Goal: Transaction & Acquisition: Purchase product/service

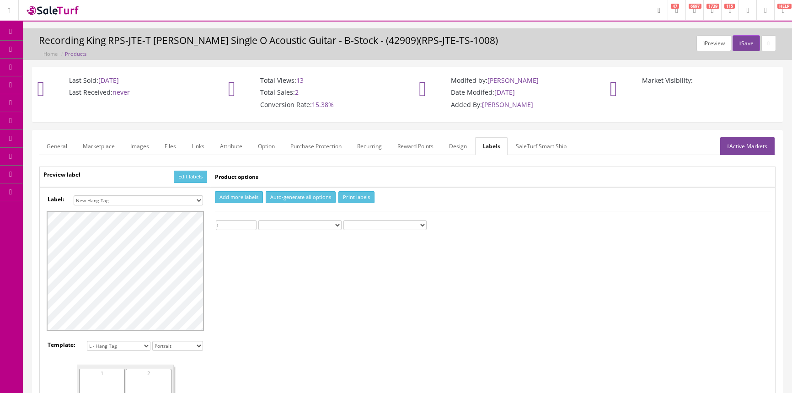
select select "16"
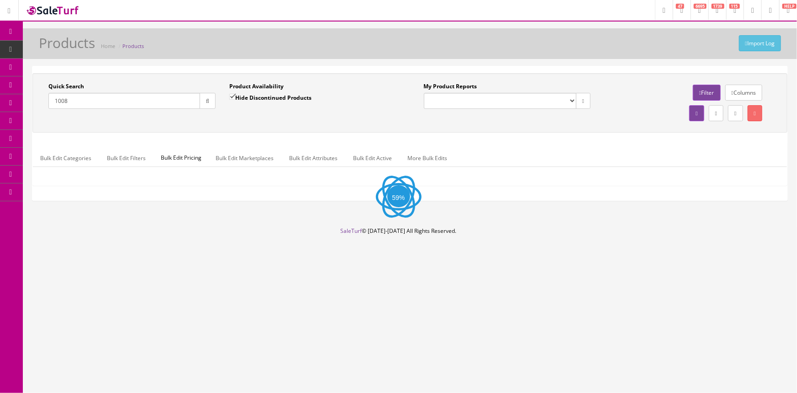
click at [121, 104] on input "1008" at bounding box center [124, 101] width 152 height 16
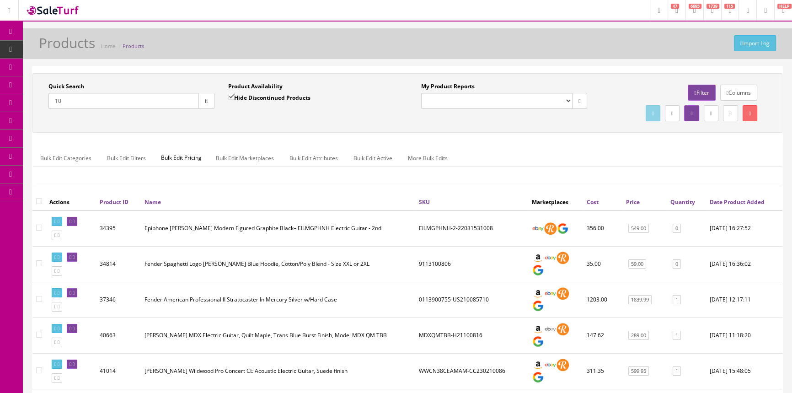
type input "1"
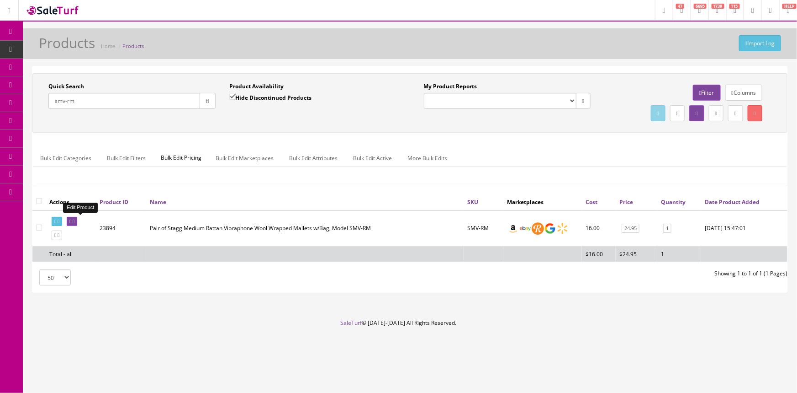
type input "smv-rm"
click at [74, 219] on icon at bounding box center [74, 221] width 2 height 5
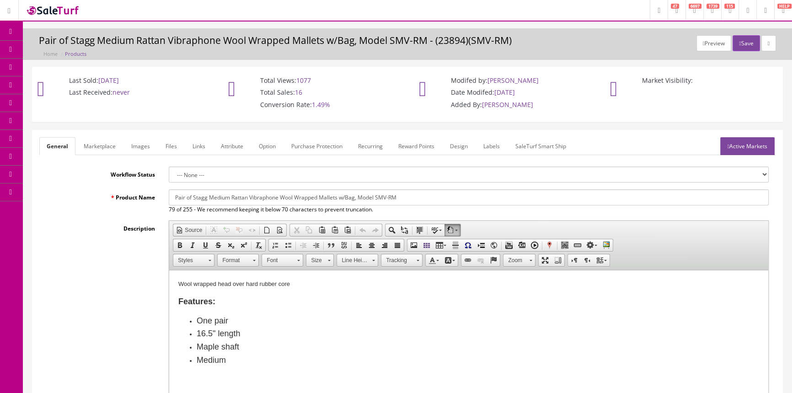
click at [68, 45] on link "Products" at bounding box center [71, 50] width 96 height 18
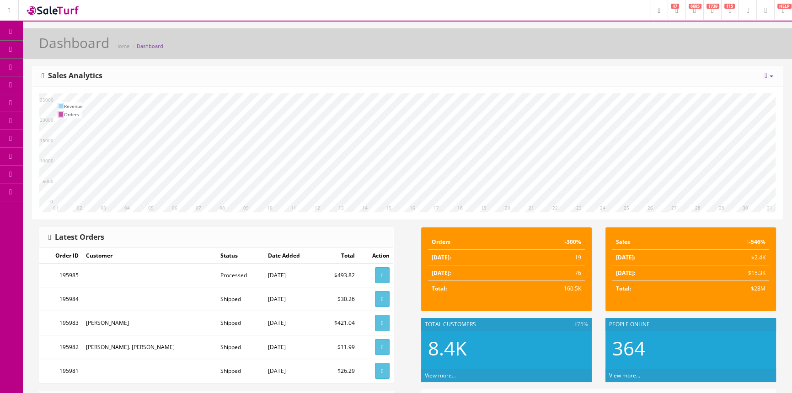
click at [74, 46] on span "Products" at bounding box center [65, 49] width 22 height 8
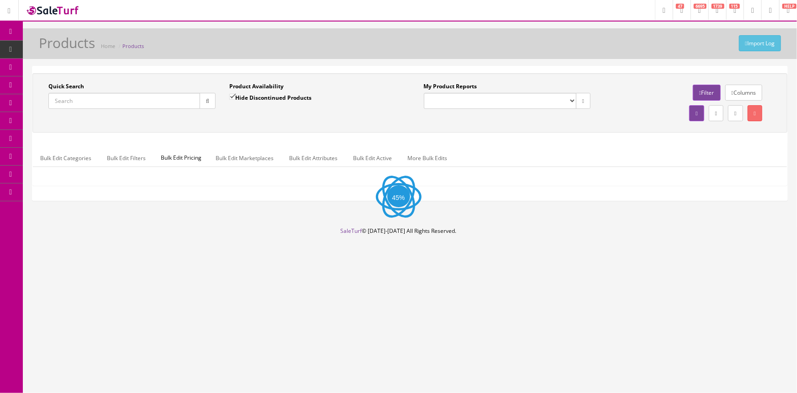
click at [81, 96] on input "Quick Search" at bounding box center [124, 101] width 152 height 16
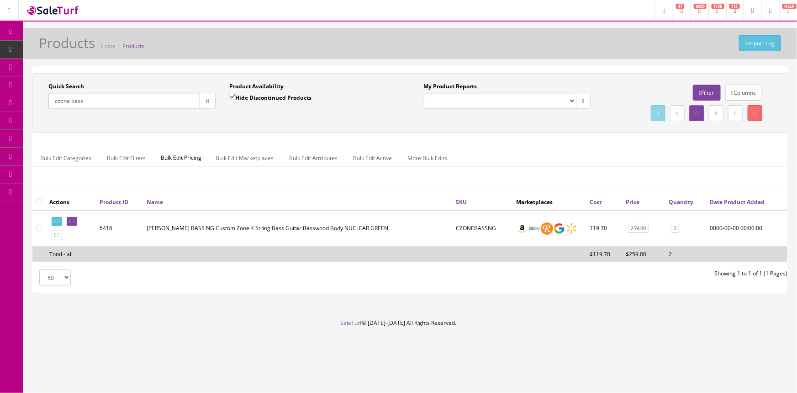
type input "czone bass"
click at [233, 95] on input "Hide Discontinued Products" at bounding box center [232, 97] width 6 height 6
checkbox input "false"
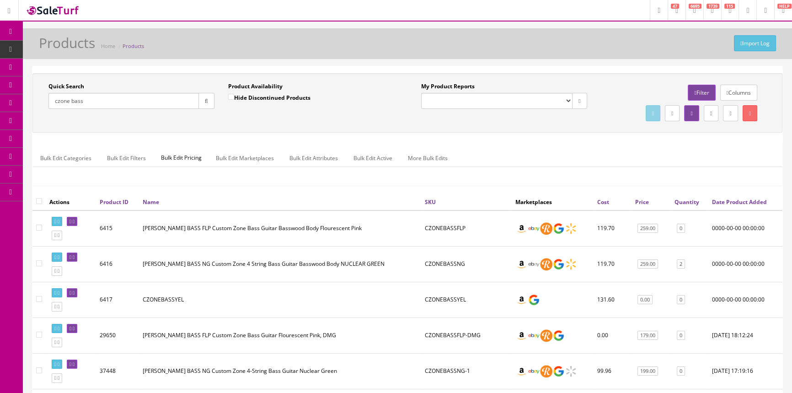
click at [68, 79] on link "POS Console" at bounding box center [71, 85] width 96 height 18
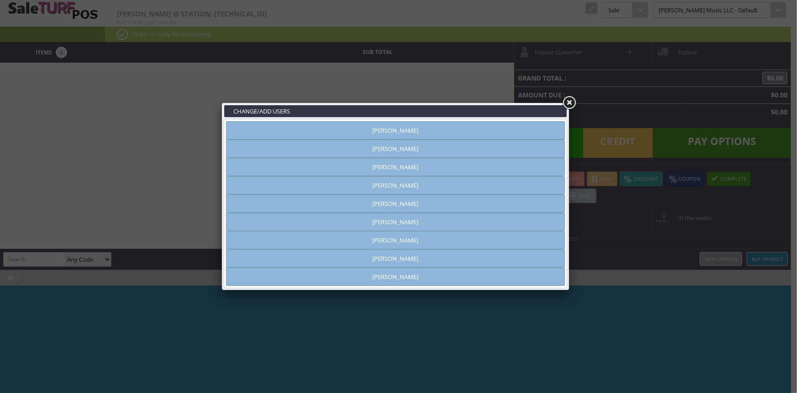
type input "[PERSON_NAME]"
click at [313, 125] on link "[PERSON_NAME]" at bounding box center [395, 130] width 339 height 18
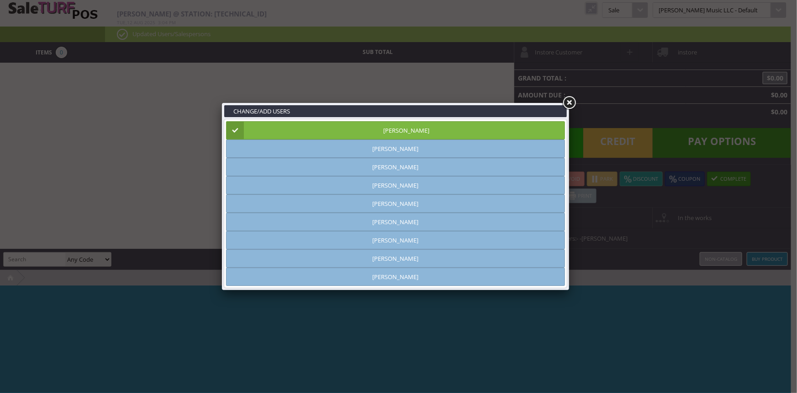
click at [570, 101] on link at bounding box center [569, 103] width 16 height 16
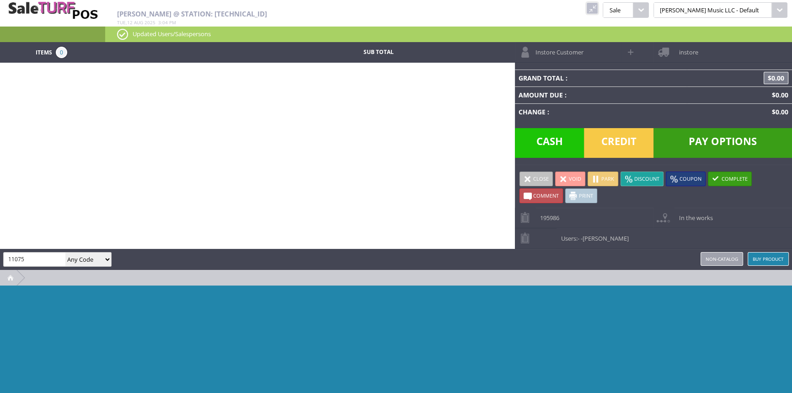
type input "11075"
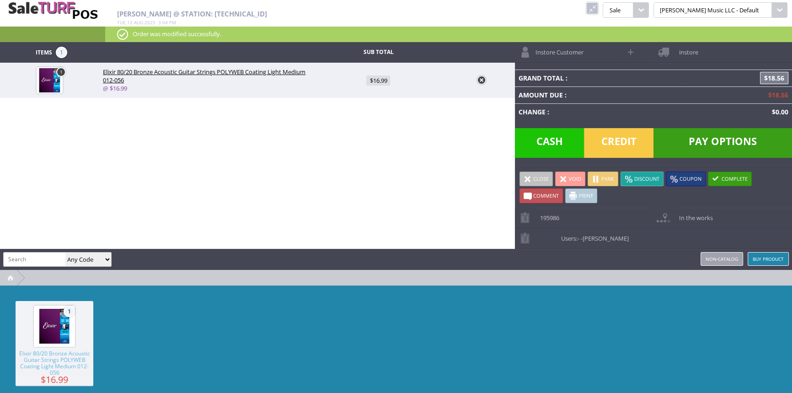
click at [622, 137] on span "Credit" at bounding box center [618, 143] width 69 height 30
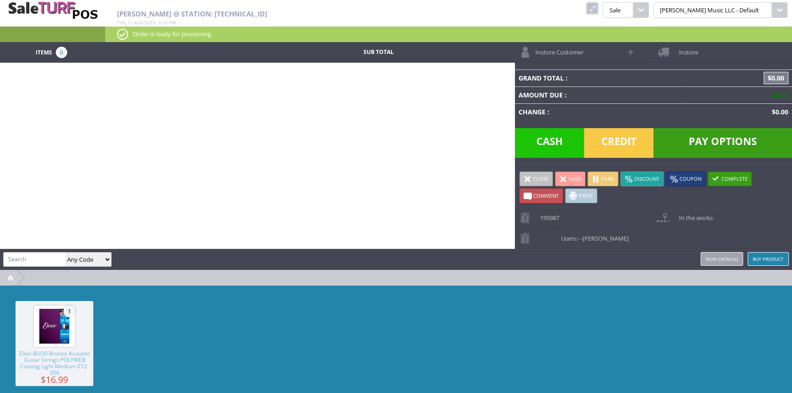
click at [598, 11] on link at bounding box center [592, 8] width 12 height 12
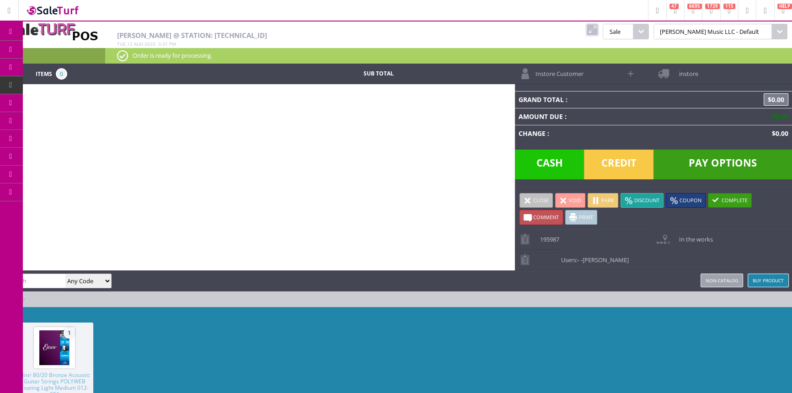
click at [68, 82] on span "POS Console" at bounding box center [76, 85] width 35 height 8
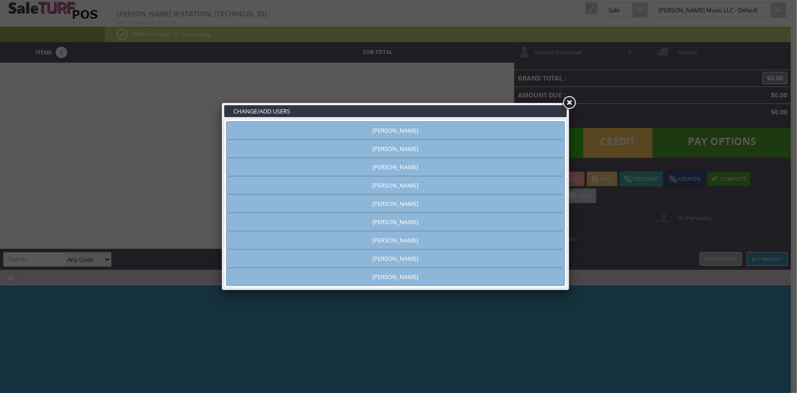
type input "amber helgren"
click at [351, 129] on link "[PERSON_NAME]" at bounding box center [395, 130] width 339 height 18
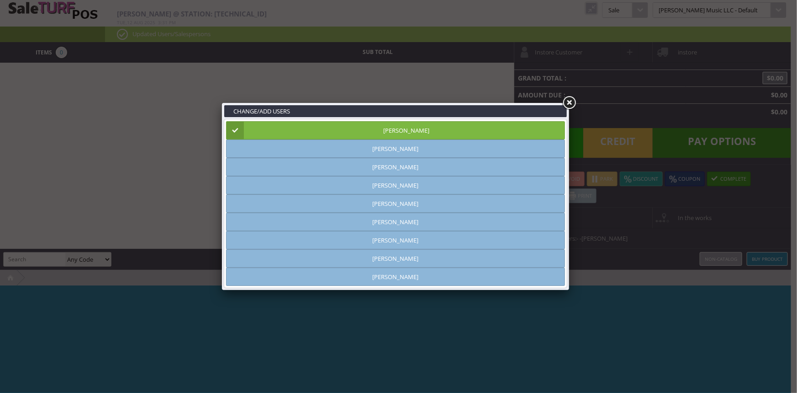
click at [568, 102] on link at bounding box center [569, 103] width 16 height 16
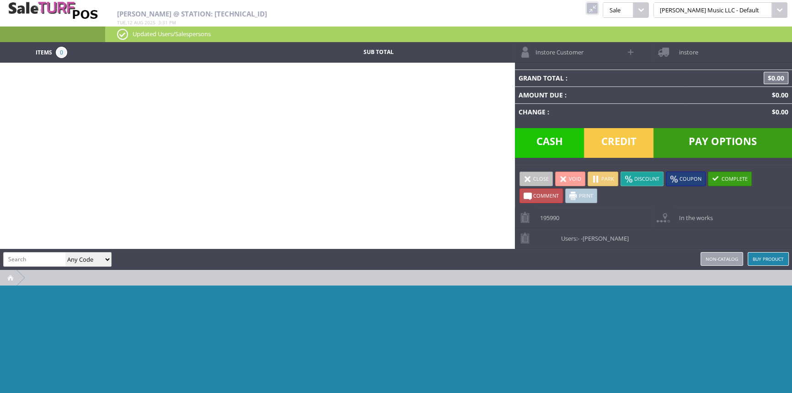
paste input "ARBORTEAL-4"
type input "ARBORTEAL-4"
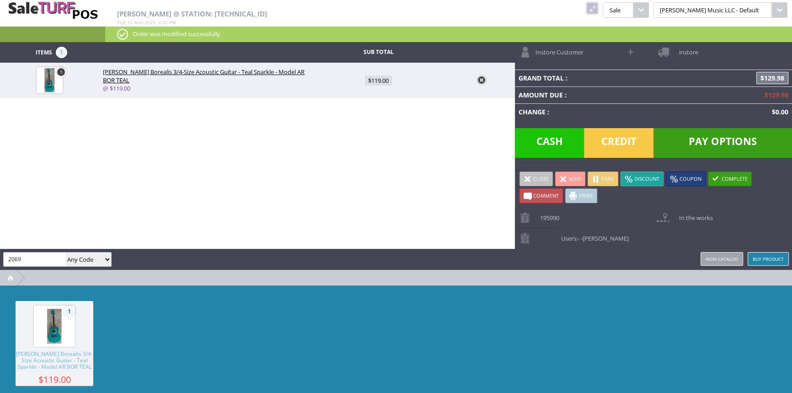
type input "2069"
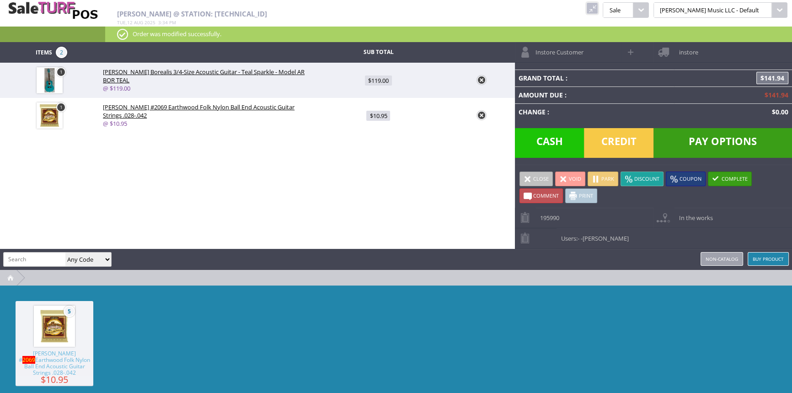
click at [631, 51] on span at bounding box center [631, 52] width 11 height 11
select select "6"
select select "1"
select select "6"
select select "1"
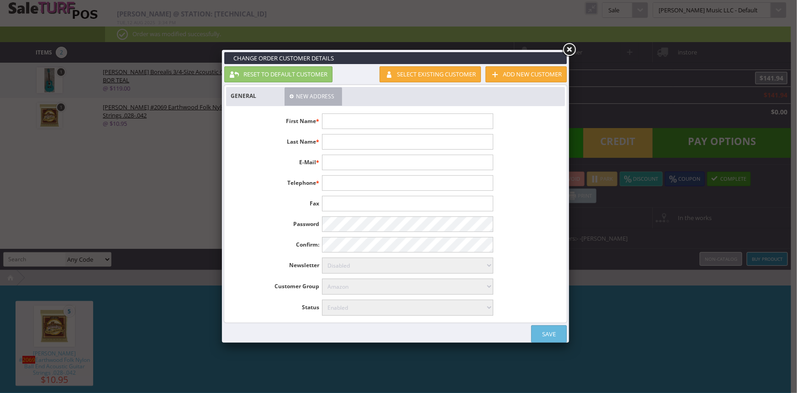
click at [419, 120] on input "text" at bounding box center [407, 121] width 171 height 16
type input "Katherine"
type input "[PERSON_NAME]"
type input "kittyupchurch@yahoo.com"
type input "[PHONE_NUMBER]"
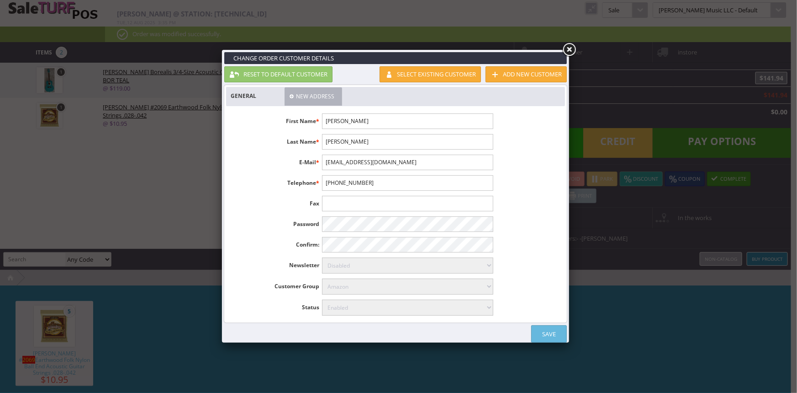
click at [538, 336] on link "Save" at bounding box center [549, 333] width 36 height 17
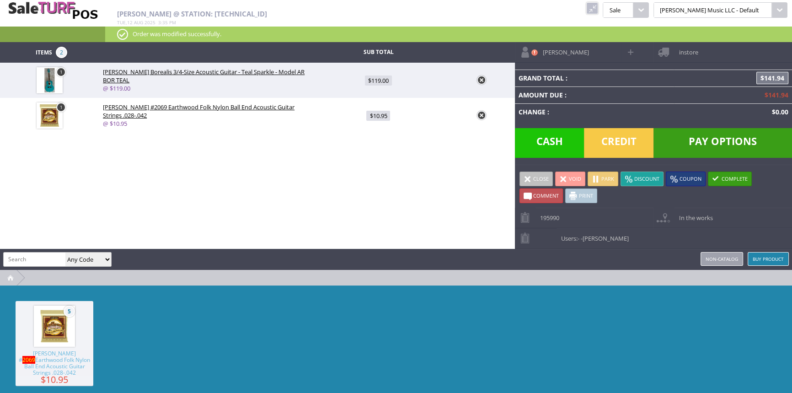
click at [684, 51] on span "instore" at bounding box center [686, 49] width 24 height 14
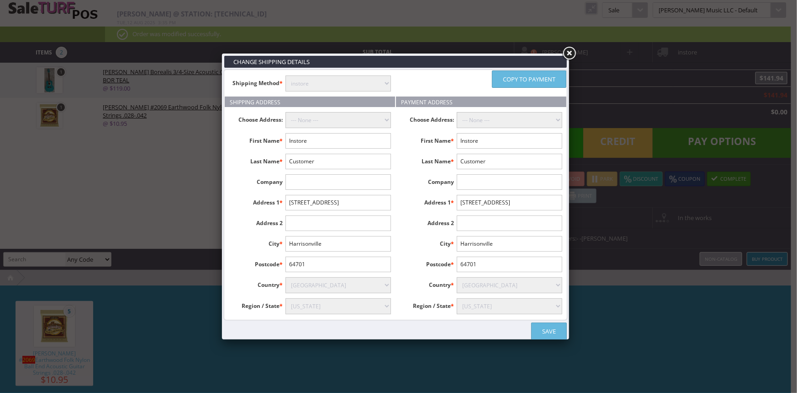
click at [568, 51] on link at bounding box center [569, 53] width 16 height 16
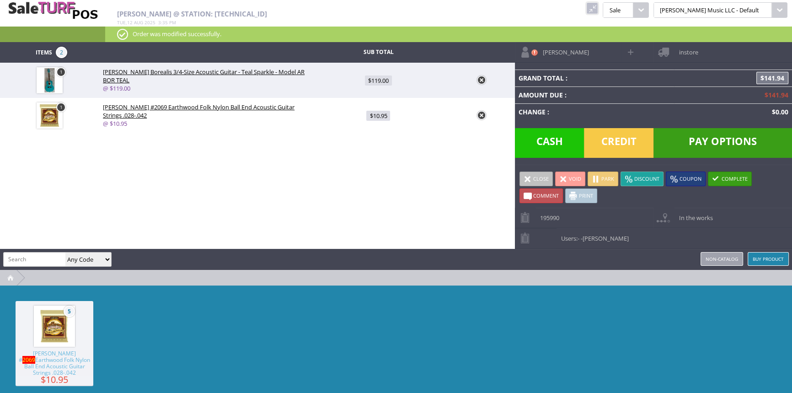
click at [598, 9] on link at bounding box center [592, 8] width 12 height 12
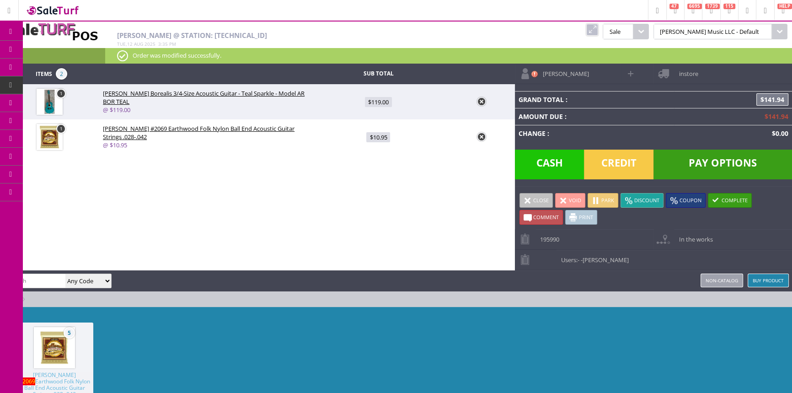
click at [598, 29] on link at bounding box center [592, 30] width 12 height 12
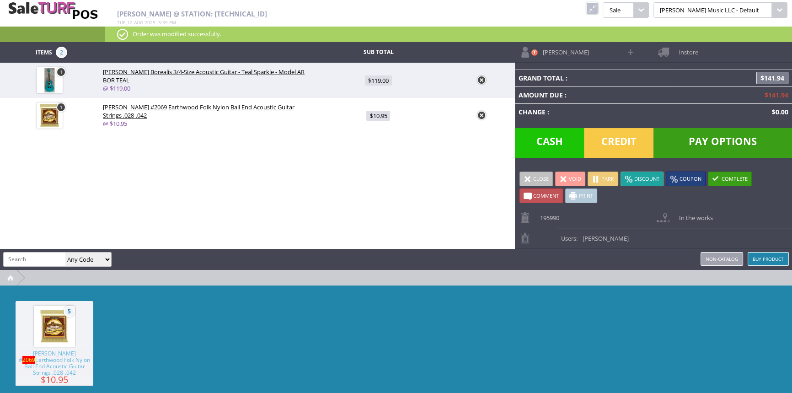
click at [26, 260] on input "search" at bounding box center [35, 258] width 62 height 13
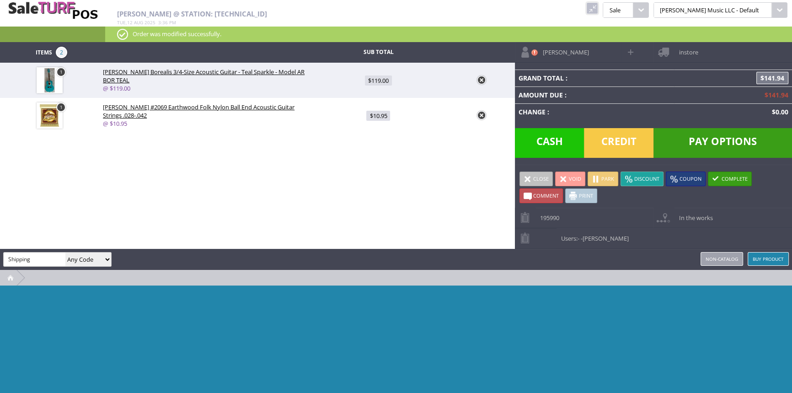
type input "Shipping"
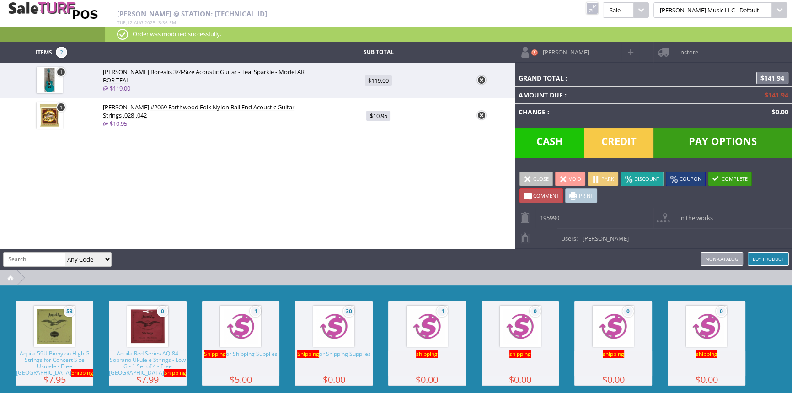
click at [316, 329] on img at bounding box center [333, 325] width 35 height 35
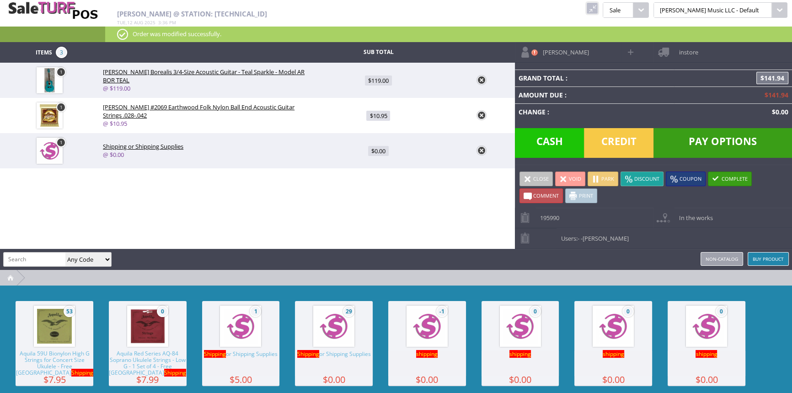
click at [372, 149] on span "$0.00" at bounding box center [378, 151] width 21 height 10
type input "0"
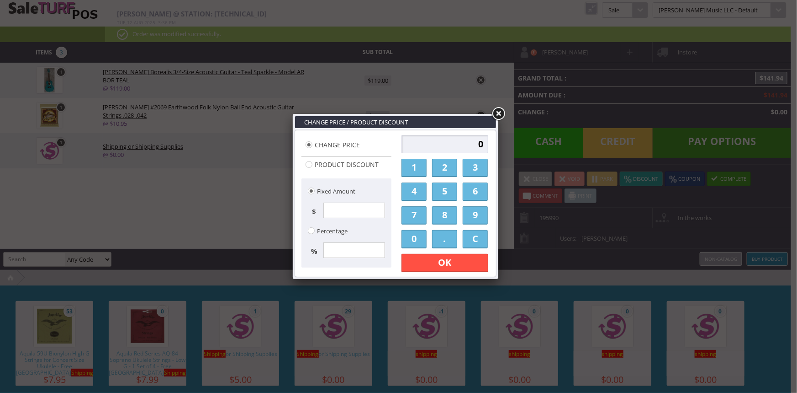
drag, startPoint x: 449, startPoint y: 162, endPoint x: 448, endPoint y: 191, distance: 29.3
click at [449, 162] on link "2" at bounding box center [444, 168] width 25 height 18
click at [447, 210] on link "8" at bounding box center [444, 215] width 25 height 18
click at [446, 238] on link "." at bounding box center [444, 239] width 25 height 18
click at [446, 190] on link "5" at bounding box center [444, 191] width 25 height 18
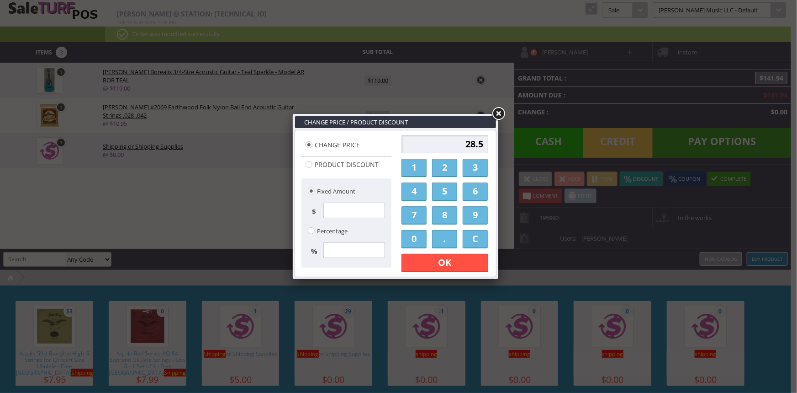
drag, startPoint x: 415, startPoint y: 237, endPoint x: 420, endPoint y: 241, distance: 6.1
click at [415, 237] on link "0" at bounding box center [414, 239] width 25 height 18
type input "28.50"
drag, startPoint x: 442, startPoint y: 262, endPoint x: 489, endPoint y: 178, distance: 96.6
click at [443, 261] on link "OK" at bounding box center [445, 263] width 87 height 18
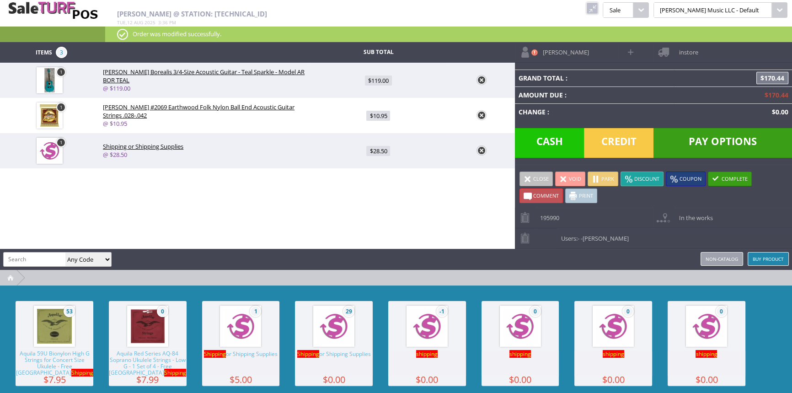
click at [685, 53] on span "instore" at bounding box center [686, 49] width 24 height 14
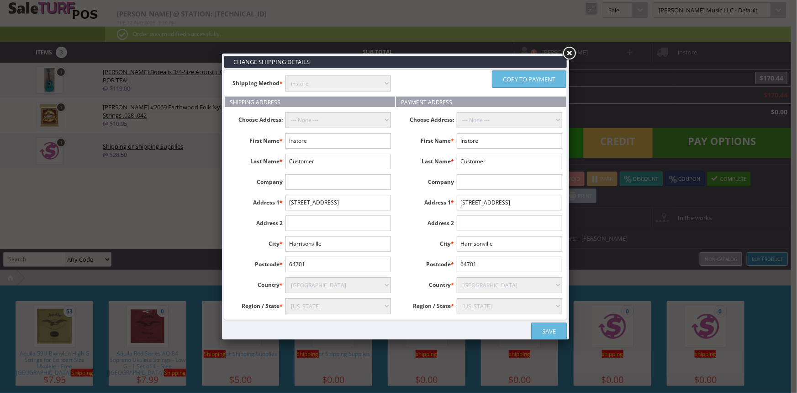
click at [358, 83] on select "instore Free Shipping (2-7days) ($0) Per Item Shipping ($2) text_description ($…" at bounding box center [339, 83] width 106 height 16
select select "free.free"
click at [286, 75] on select "instore Free Shipping (2-7days) ($0) Per Item Shipping ($2) text_description ($…" at bounding box center [339, 83] width 106 height 16
click at [313, 138] on input "Instore" at bounding box center [339, 141] width 106 height 16
type input "I"
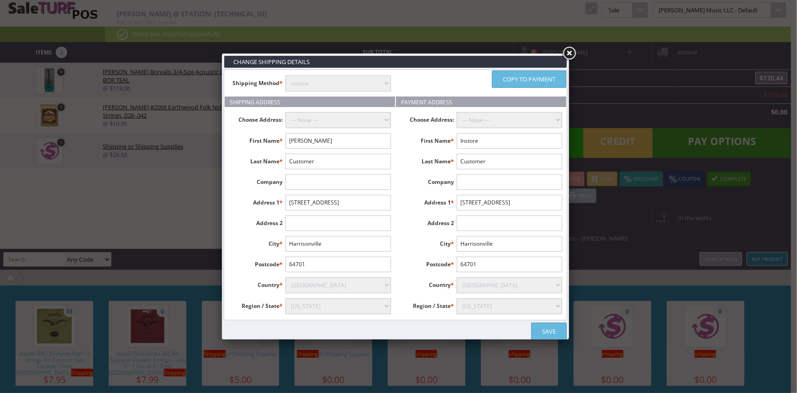
type input "Katherine"
type input "UpChurch"
type input "4002 Colby Lane"
type input "Spring Hill"
type input "37174"
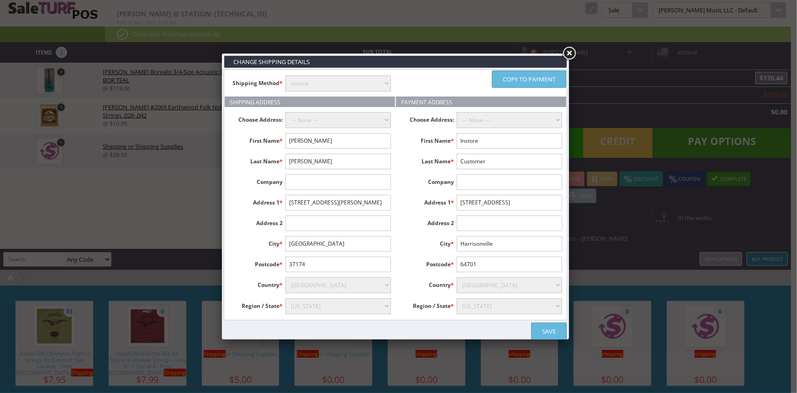
select select "3668"
click at [545, 78] on link "Copy to payment" at bounding box center [529, 78] width 74 height 17
type input "Katherine"
type input "UpChurch"
type input "4002 Colby Lane"
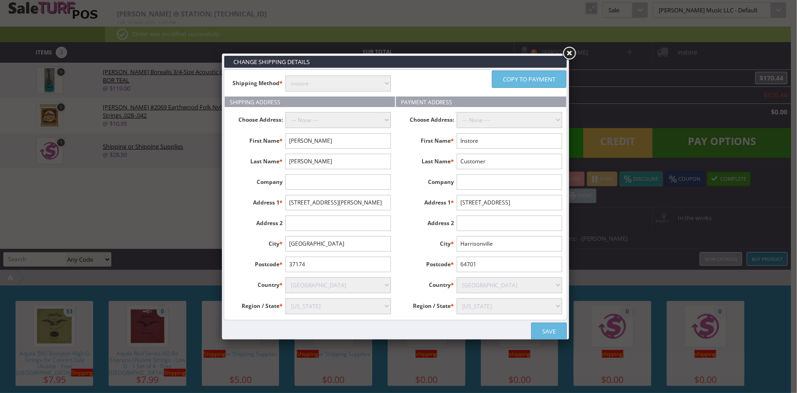
type input "Spring Hill"
type input "37174"
select select "3668"
click at [550, 329] on link "Save" at bounding box center [549, 330] width 36 height 17
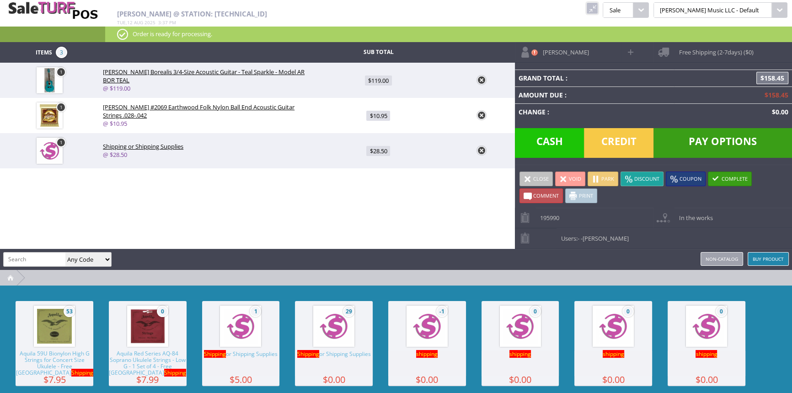
click at [722, 141] on span "Pay Options" at bounding box center [722, 143] width 138 height 30
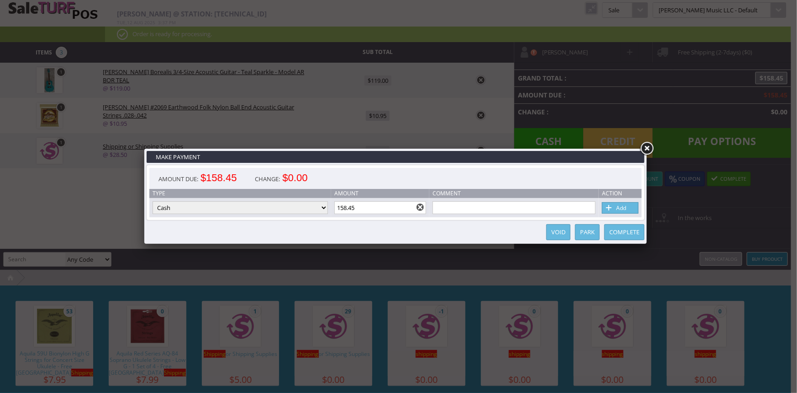
click at [256, 208] on select "Cash Credit Card Cheque or Money Order" at bounding box center [240, 207] width 175 height 13
select select "credit_card"
click at [153, 202] on select "Cash Credit Card Cheque or Money Order" at bounding box center [240, 207] width 175 height 13
click at [633, 207] on link "Add" at bounding box center [620, 207] width 37 height 11
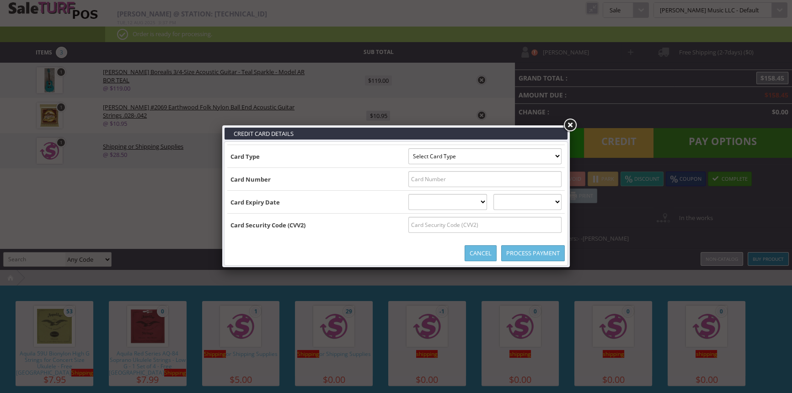
click at [553, 155] on select "Select Card Type Visa MasterCard Discover Card American Express Maestro Solo" at bounding box center [484, 156] width 153 height 16
select select "MASTERCARD"
click at [408, 148] on select "Select Card Type Visa MasterCard Discover Card American Express Maestro Solo" at bounding box center [484, 156] width 153 height 16
click at [552, 183] on input "text" at bounding box center [484, 179] width 153 height 16
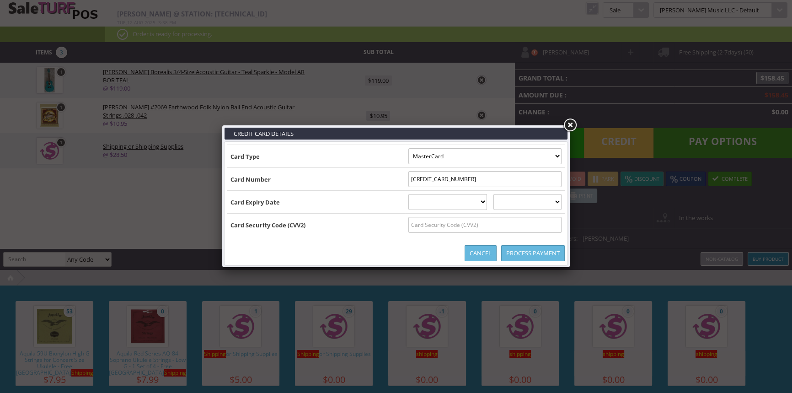
type input "5108283600001921"
click at [460, 199] on select "01 January 02 February 03 March 04 April 05 May 06 June 07 July 08 August 09 Se…" at bounding box center [447, 202] width 79 height 16
select select "12"
click at [408, 194] on select "01 January 02 February 03 March 04 April 05 May 06 June 07 July 08 August 09 Se…" at bounding box center [447, 202] width 79 height 16
click at [546, 201] on select "2025 2026 2027 2028 2029 2030 2031 2032 2033 2034 2035" at bounding box center [527, 202] width 68 height 16
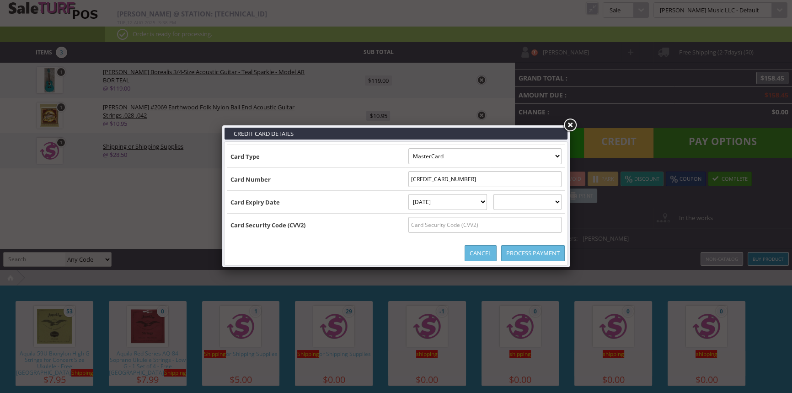
select select "2026"
click at [502, 194] on select "2025 2026 2027 2028 2029 2030 2031 2032 2033 2034 2035" at bounding box center [527, 202] width 68 height 16
click at [544, 223] on input "text" at bounding box center [484, 225] width 153 height 16
type input "312"
click at [543, 251] on link "Process Payment" at bounding box center [533, 253] width 64 height 16
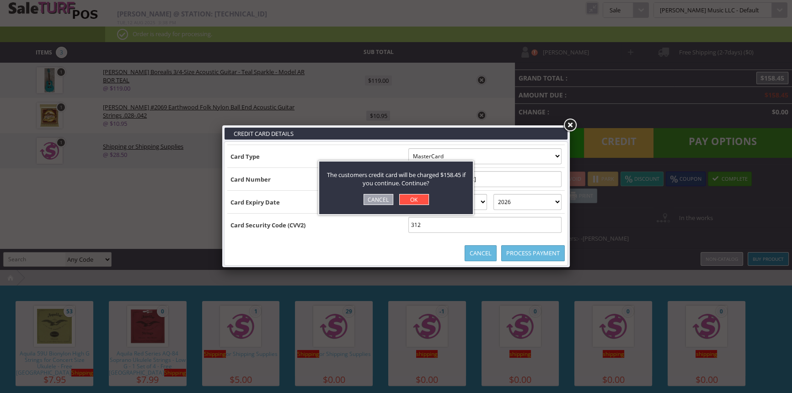
click at [419, 197] on link "OK" at bounding box center [414, 199] width 30 height 11
select select "cash"
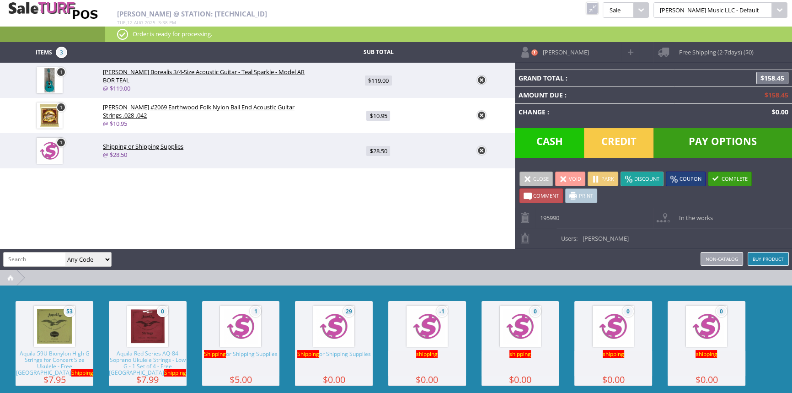
type input "0"
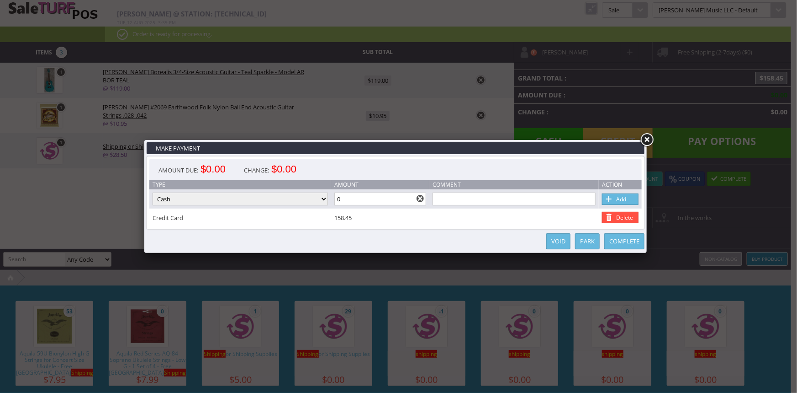
click at [636, 238] on link "Complete" at bounding box center [625, 241] width 40 height 16
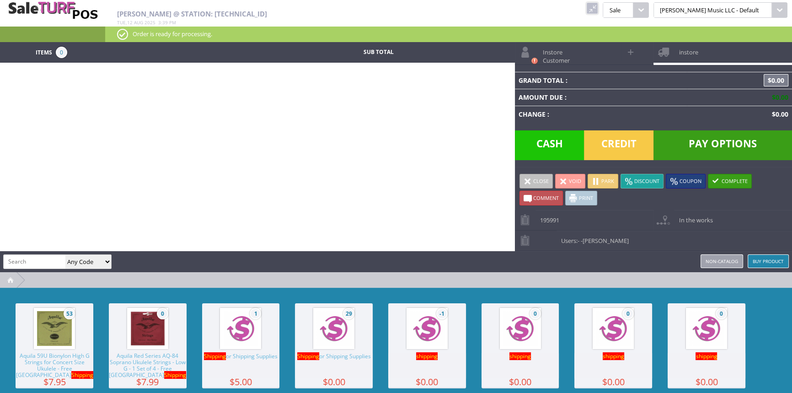
click at [598, 8] on link at bounding box center [592, 8] width 12 height 12
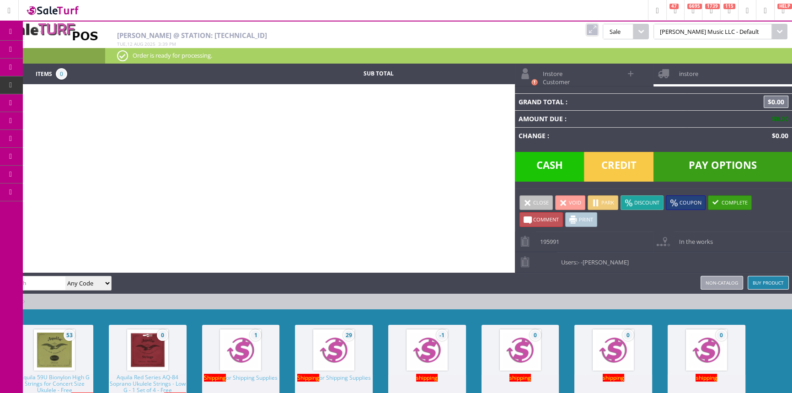
click at [75, 102] on span "Order List" at bounding box center [67, 103] width 27 height 8
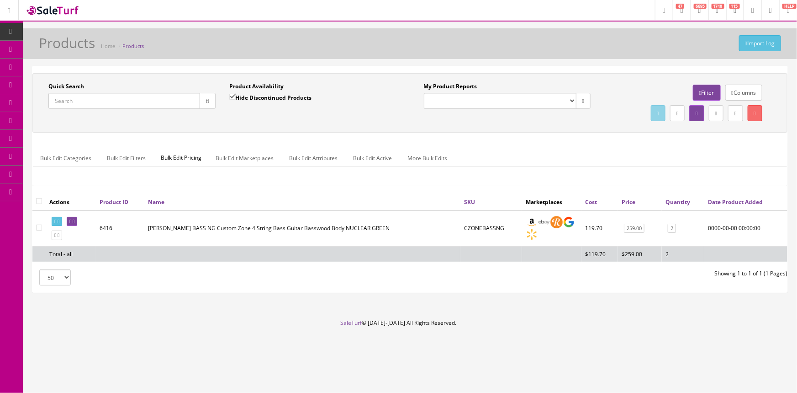
paste input "ARBORTEAL-4"
type input "ARBORTEAL-4"
click at [210, 98] on button "button" at bounding box center [208, 101] width 16 height 16
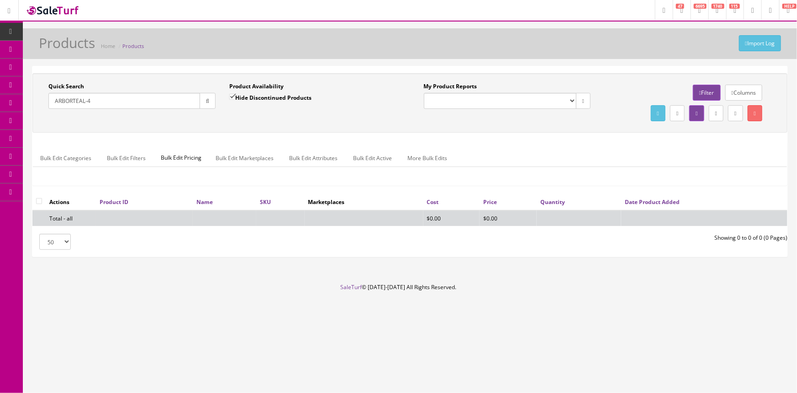
click at [230, 95] on input "Hide Discontinued Products" at bounding box center [232, 97] width 6 height 6
checkbox input "false"
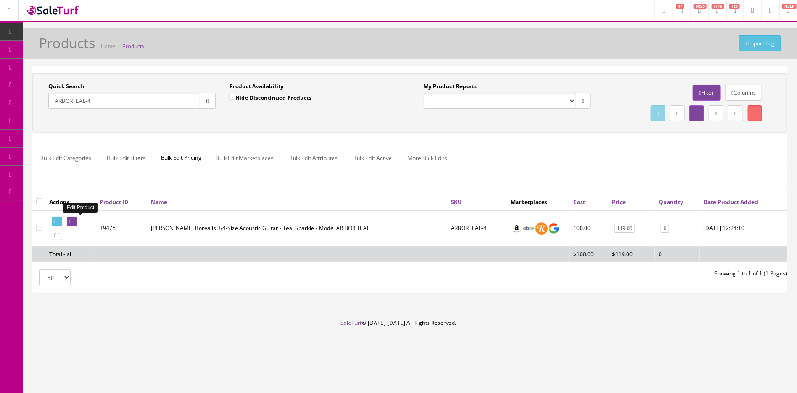
click at [71, 220] on icon at bounding box center [70, 221] width 2 height 5
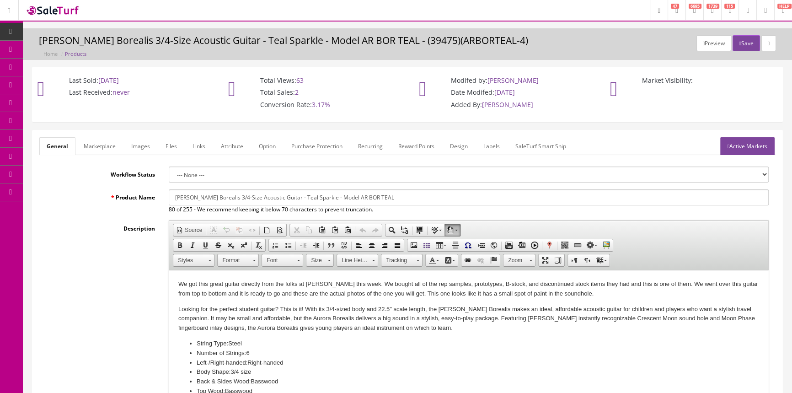
click at [89, 139] on link "Marketplace" at bounding box center [99, 146] width 47 height 18
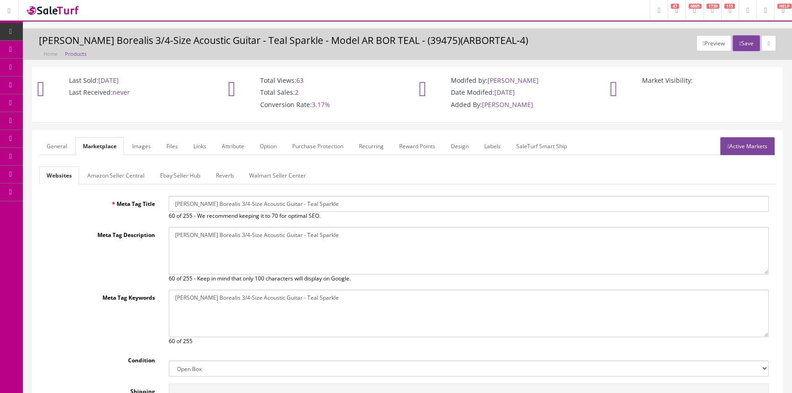
click at [99, 48] on link "Products" at bounding box center [71, 50] width 96 height 18
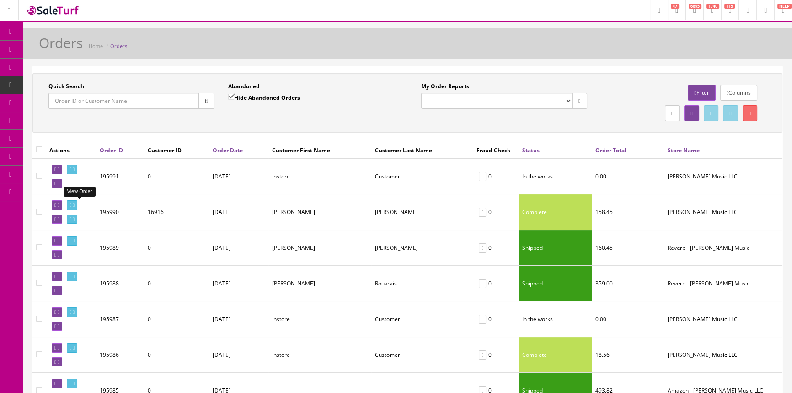
click at [71, 203] on icon at bounding box center [70, 204] width 2 height 5
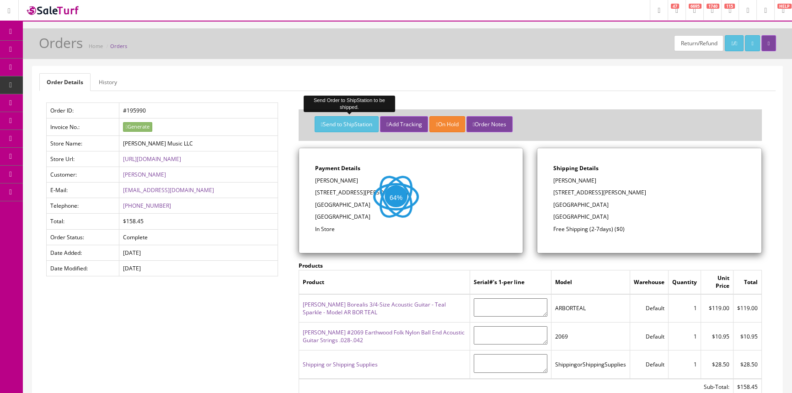
click at [344, 119] on button "Send to ShipStation" at bounding box center [346, 124] width 64 height 16
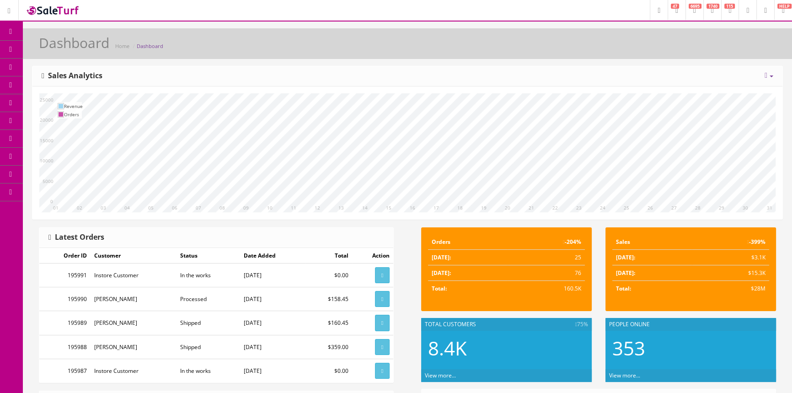
click at [78, 45] on link "Products" at bounding box center [71, 50] width 96 height 18
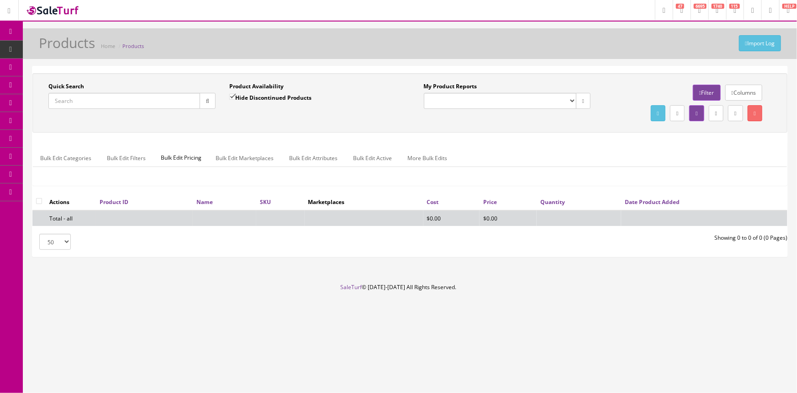
click at [78, 103] on input "Quick Search" at bounding box center [124, 101] width 152 height 16
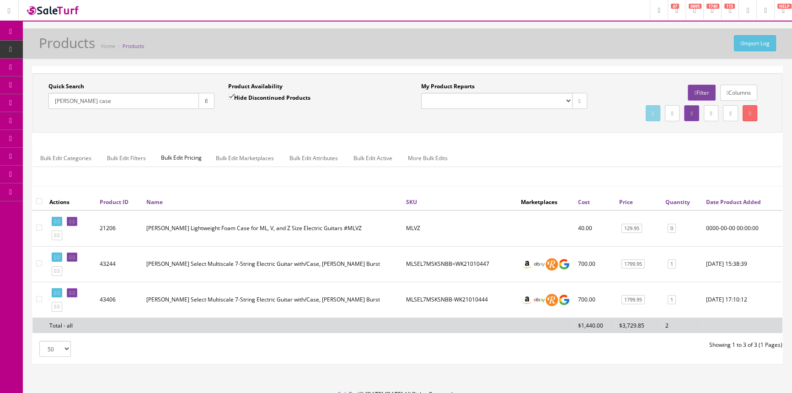
type input "ml dean case"
click at [11, 27] on link "Dashboard" at bounding box center [11, 32] width 23 height 18
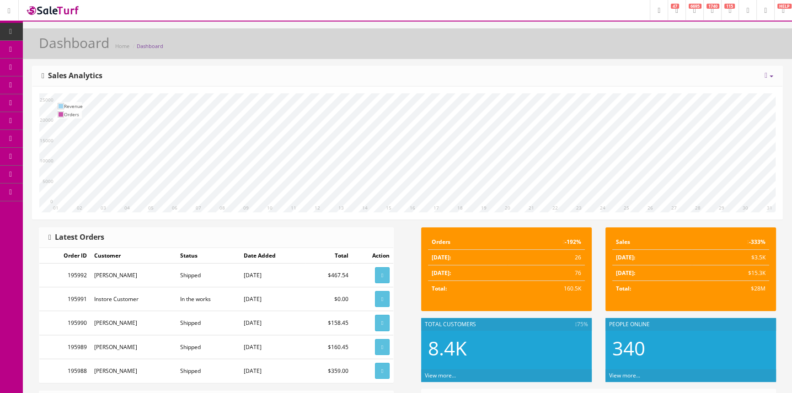
click at [85, 48] on link "Products" at bounding box center [71, 50] width 96 height 18
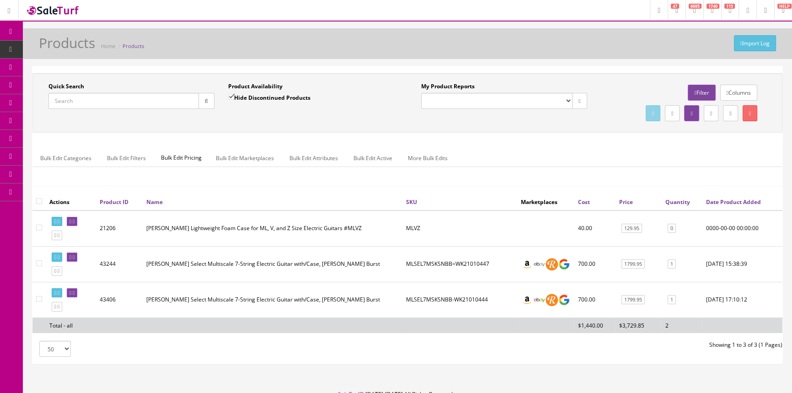
click at [155, 100] on input "Quick Search" at bounding box center [123, 101] width 150 height 16
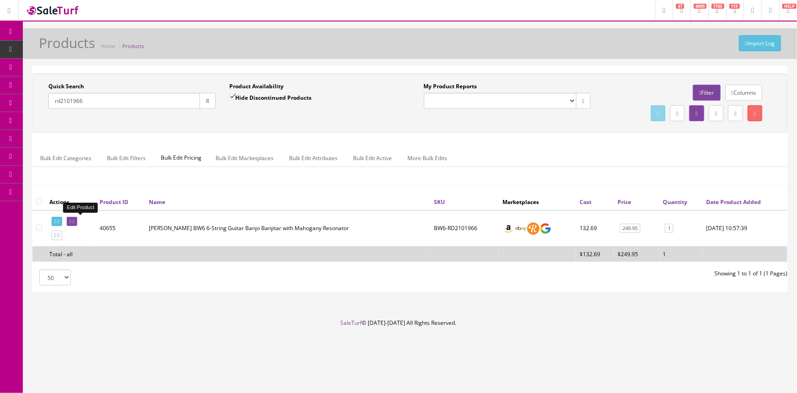
type input "rd2101966"
click at [71, 222] on icon at bounding box center [70, 221] width 2 height 5
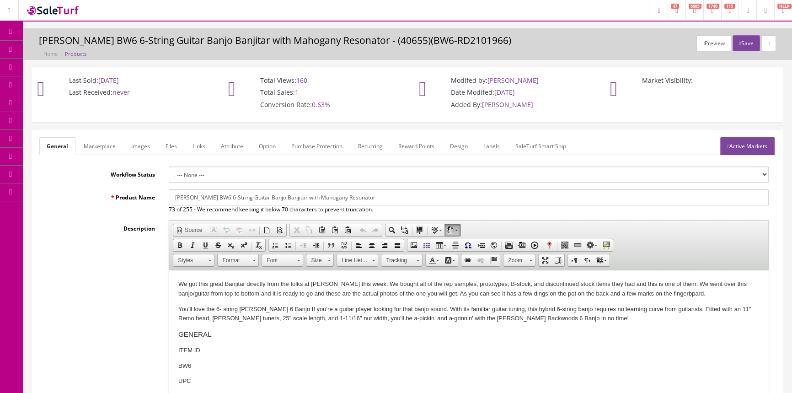
click at [492, 143] on link "Labels" at bounding box center [491, 146] width 31 height 18
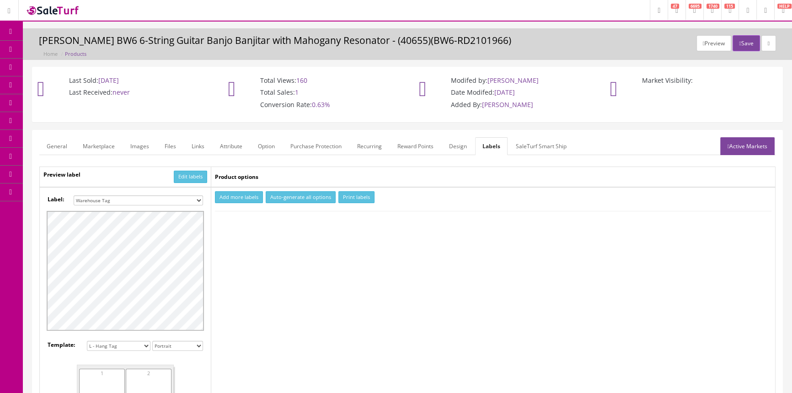
click at [163, 197] on select "Small Label 2 x 1 Label Shoe label 100 barcodes Dymo Label 2 X 1 Sticker Labels…" at bounding box center [138, 200] width 129 height 10
select select "16"
click at [74, 195] on select "Small Label 2 x 1 Label Shoe label 100 barcodes Dymo Label 2 X 1 Sticker Labels…" at bounding box center [138, 200] width 129 height 10
click at [244, 197] on button "Add more labels" at bounding box center [239, 197] width 48 height 12
type input "1"
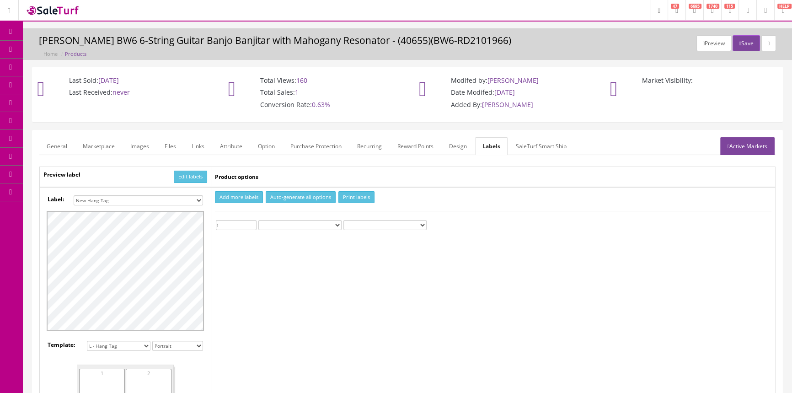
click at [254, 221] on input "1" at bounding box center [236, 225] width 41 height 10
click at [364, 195] on button "Print labels" at bounding box center [356, 197] width 36 height 12
click at [73, 46] on span "Products" at bounding box center [65, 49] width 22 height 8
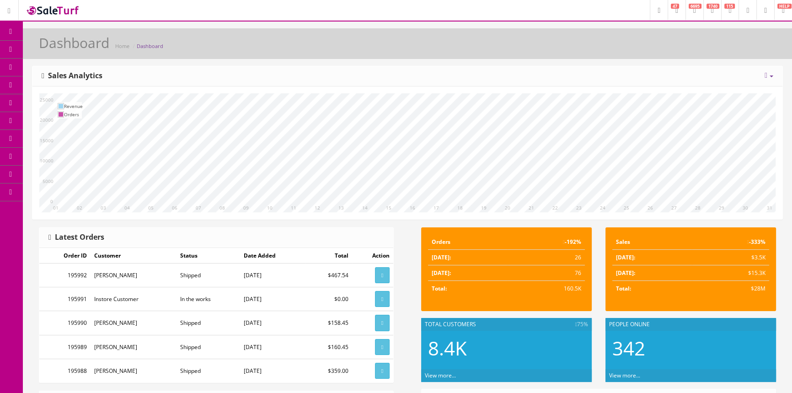
click at [75, 47] on span "Products" at bounding box center [65, 49] width 22 height 8
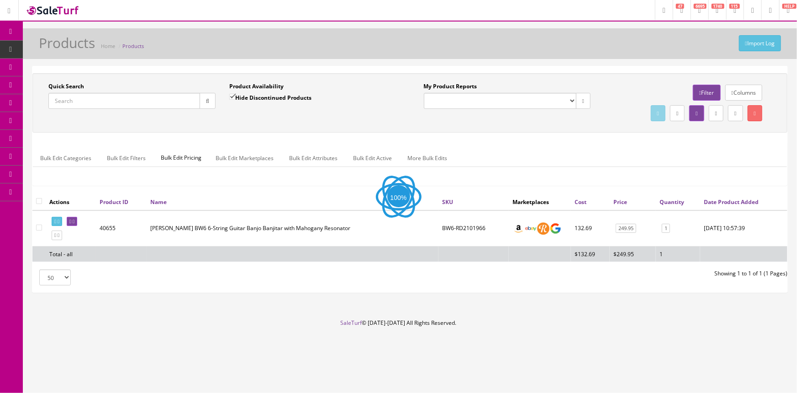
click at [132, 103] on input "Quick Search" at bounding box center [124, 101] width 152 height 16
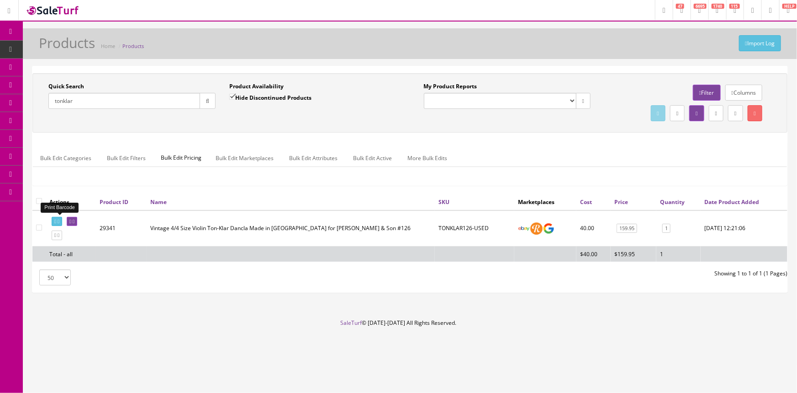
type input "tonklar"
click at [56, 219] on icon at bounding box center [55, 221] width 2 height 5
click at [70, 82] on span "POS Console" at bounding box center [70, 85] width 32 height 8
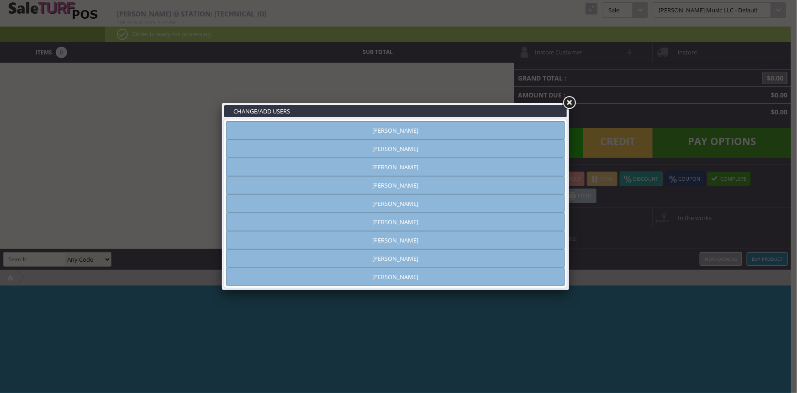
type input "[PERSON_NAME]"
click at [333, 133] on link "[PERSON_NAME]" at bounding box center [395, 130] width 339 height 18
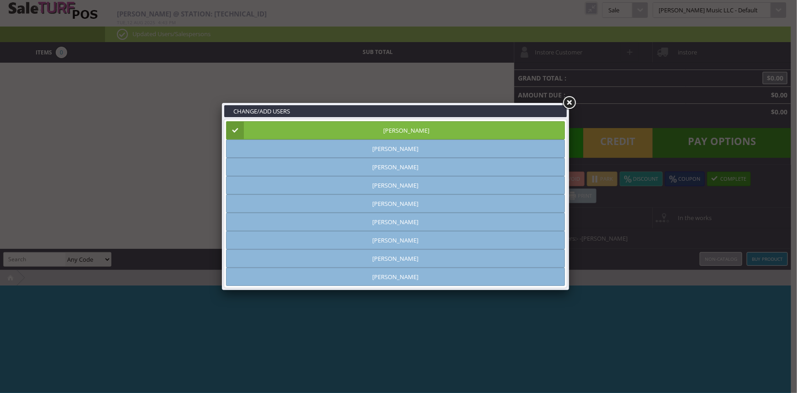
click at [570, 101] on link at bounding box center [569, 103] width 16 height 16
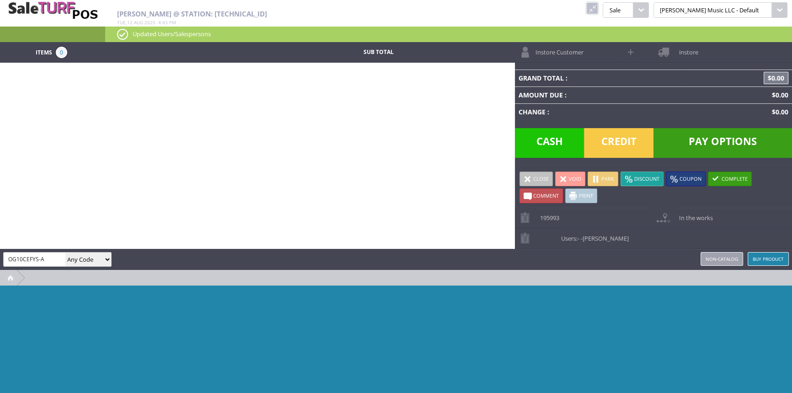
type input "OG10CEFYS-A"
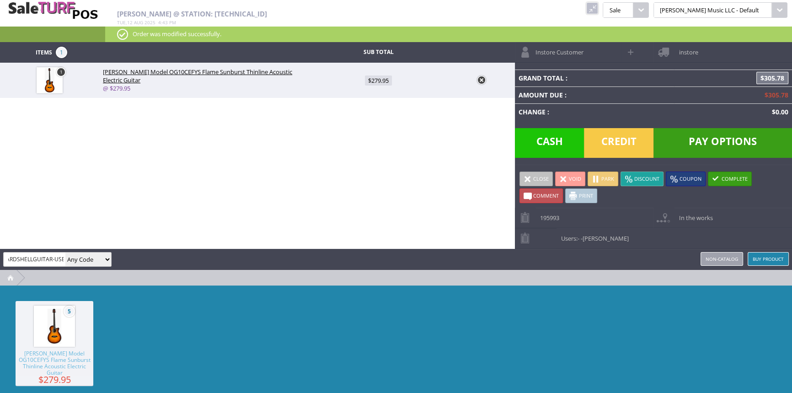
scroll to position [0, 10]
type input "HARDSHELLGUITAR-USED"
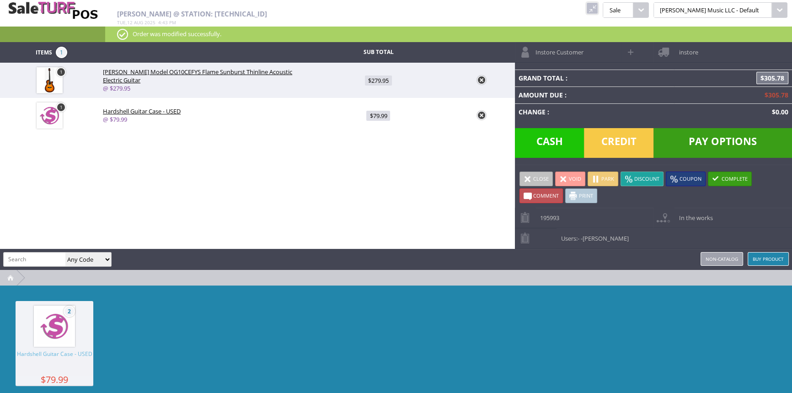
scroll to position [0, 0]
click at [613, 139] on span "Credit" at bounding box center [618, 143] width 69 height 30
